Goal: Task Accomplishment & Management: Use online tool/utility

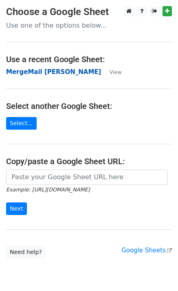
click at [35, 71] on strong "MergeMail [PERSON_NAME]" at bounding box center [53, 71] width 95 height 7
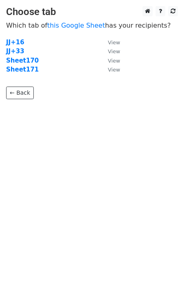
click at [26, 73] on strong "Sheet171" at bounding box center [22, 69] width 33 height 7
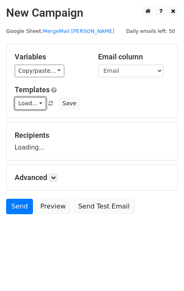
click at [26, 103] on link "Load..." at bounding box center [30, 103] width 31 height 13
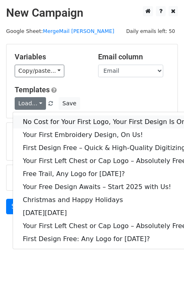
click at [48, 116] on link "No Cost for Your First Logo, Your First Design Is On Us!" at bounding box center [110, 122] width 195 height 13
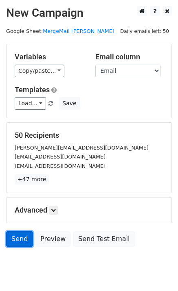
click at [13, 238] on link "Send" at bounding box center [19, 239] width 27 height 15
